Goal: Information Seeking & Learning: Learn about a topic

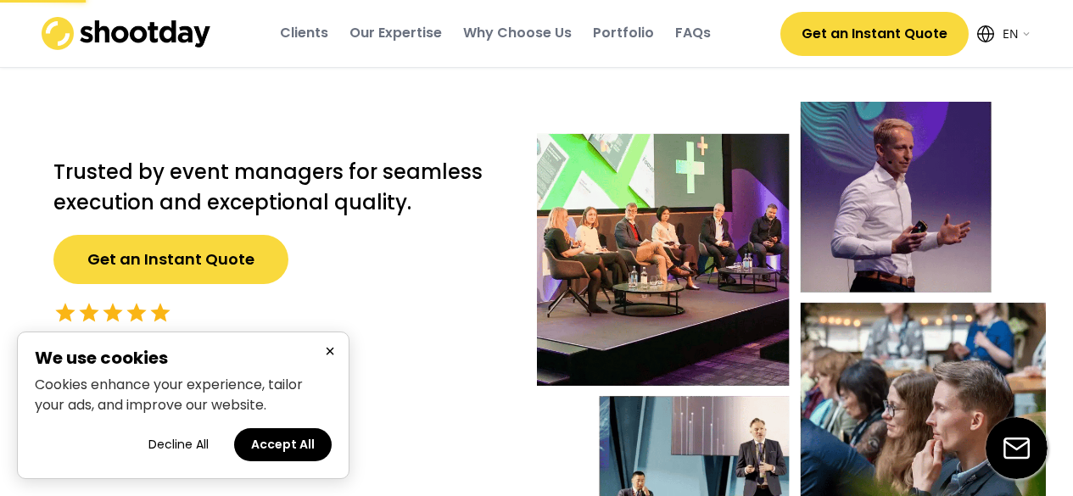
select select ""en""
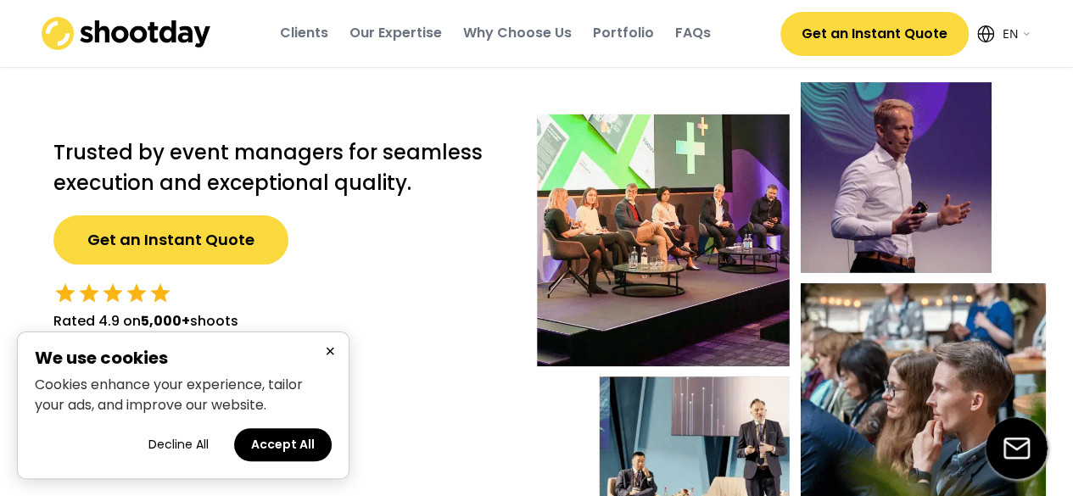
click at [317, 355] on h2 "We use cookies" at bounding box center [183, 358] width 297 height 17
click at [331, 355] on button "×" at bounding box center [330, 351] width 20 height 21
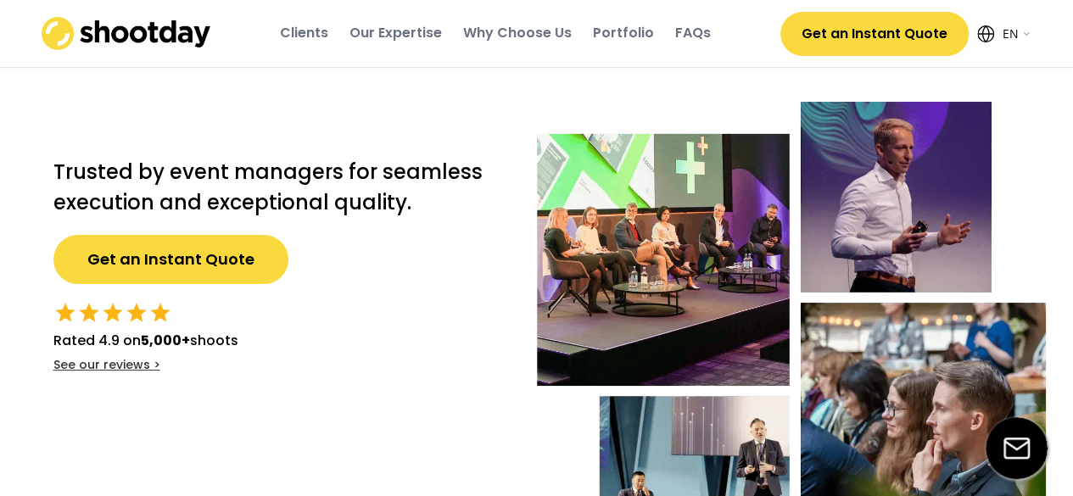
click at [411, 36] on div "Our Expertise" at bounding box center [396, 33] width 92 height 19
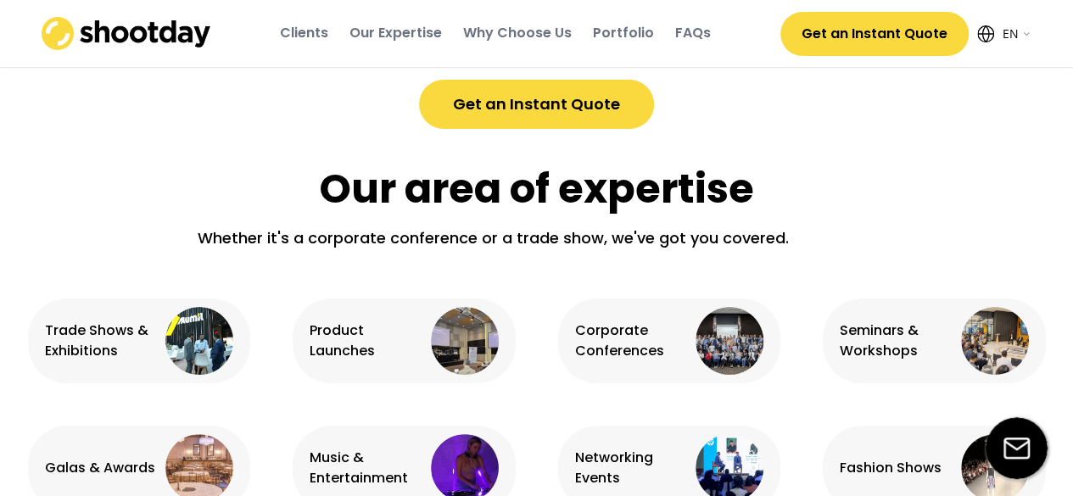
scroll to position [993, 0]
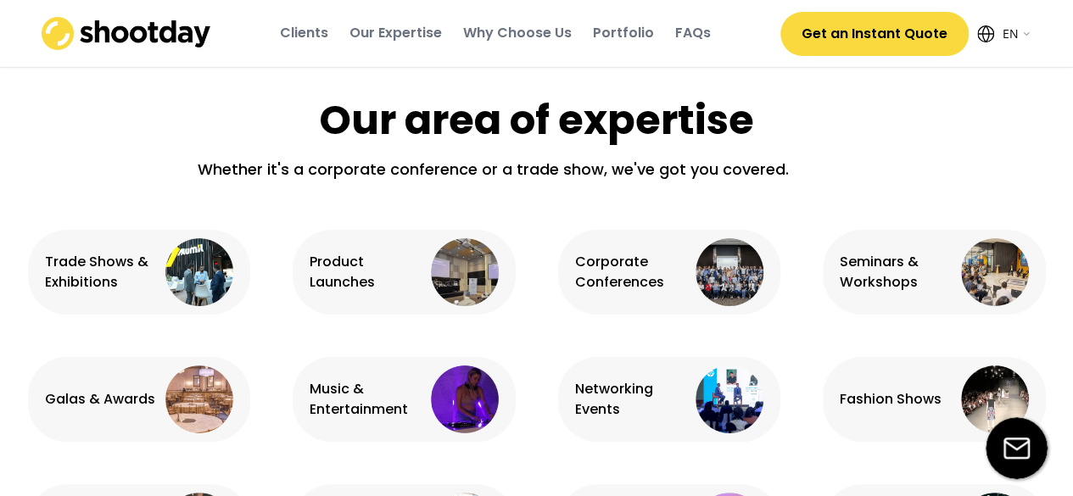
click at [679, 19] on div "FAQs" at bounding box center [693, 34] width 36 height 46
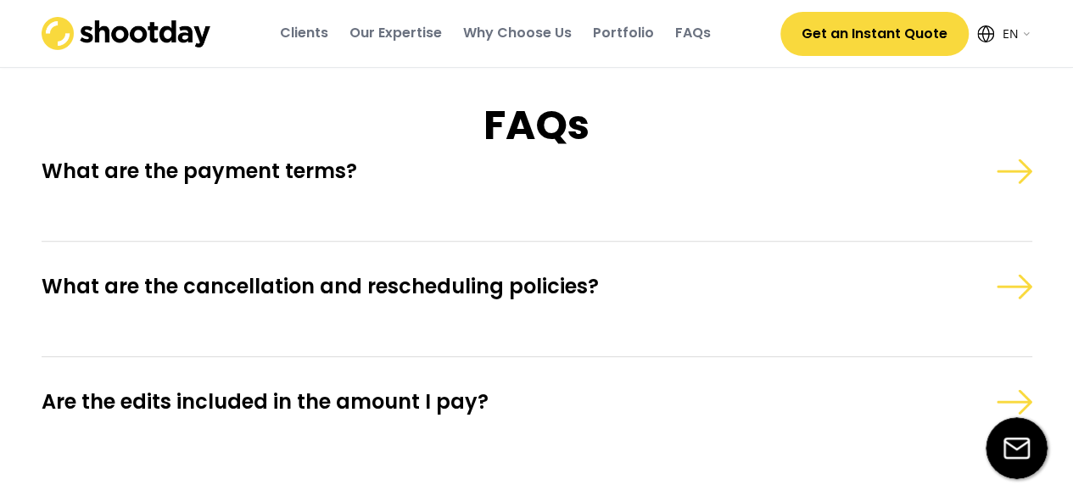
scroll to position [4859, 0]
click at [732, 184] on div "What are the payment terms?" at bounding box center [463, 171] width 842 height 26
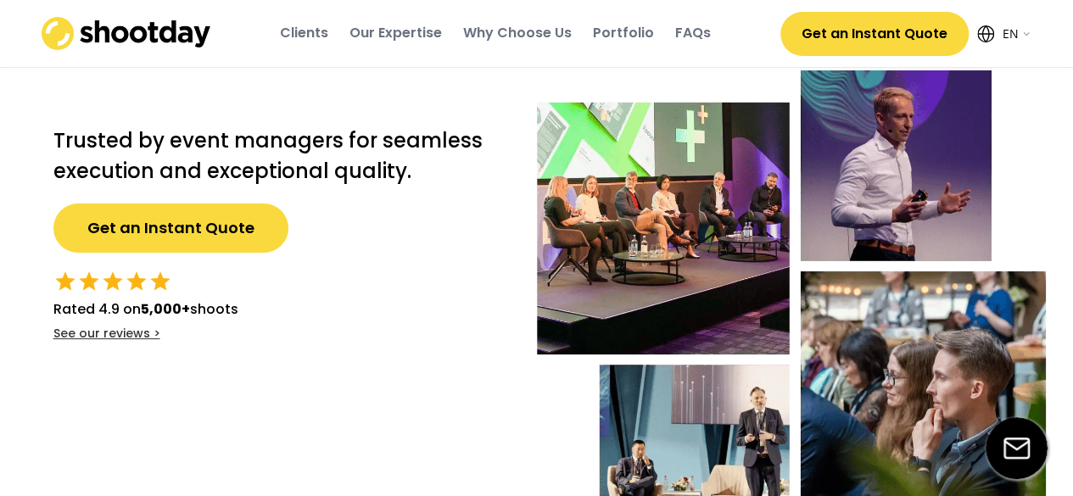
scroll to position [0, 0]
